Goal: Transaction & Acquisition: Subscribe to service/newsletter

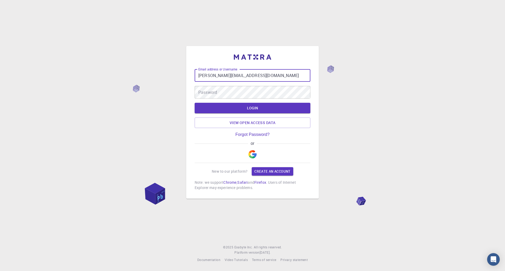
type input "[PERSON_NAME][EMAIL_ADDRESS][DOMAIN_NAME]"
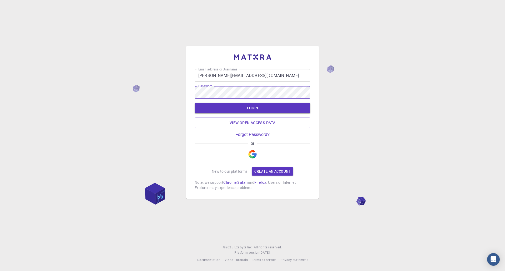
drag, startPoint x: 267, startPoint y: 169, endPoint x: 249, endPoint y: 184, distance: 23.2
click at [267, 169] on link "Create an account" at bounding box center [272, 171] width 41 height 8
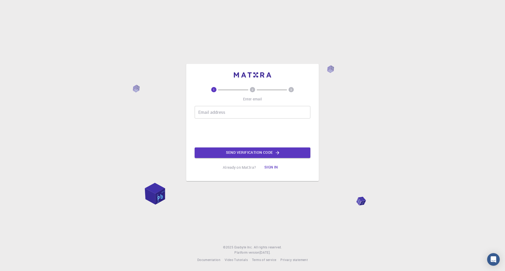
click at [228, 115] on input "Email address" at bounding box center [253, 112] width 116 height 13
click at [212, 110] on input "Email address" at bounding box center [253, 112] width 116 height 13
type input "[PERSON_NAME][EMAIL_ADDRESS][DOMAIN_NAME]"
click at [227, 154] on button "Send verification code" at bounding box center [253, 152] width 116 height 11
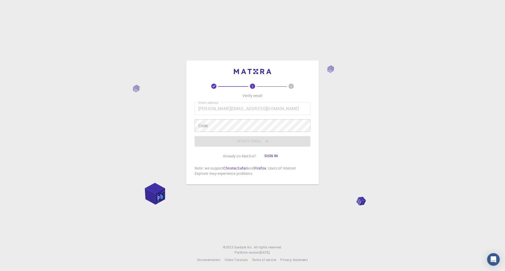
click at [282, 145] on div "Email address [PERSON_NAME][EMAIL_ADDRESS][DOMAIN_NAME] Email address Code Code…" at bounding box center [253, 125] width 116 height 44
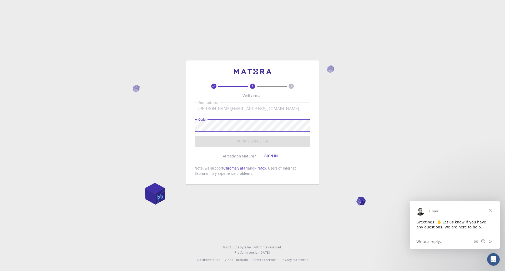
drag, startPoint x: 2, startPoint y: 169, endPoint x: 0, endPoint y: 161, distance: 8.2
click at [2, 169] on div "2 3 Verify email Email address [PERSON_NAME][EMAIL_ADDRESS][DOMAIN_NAME] Email …" at bounding box center [252, 135] width 505 height 271
